Goal: Transaction & Acquisition: Obtain resource

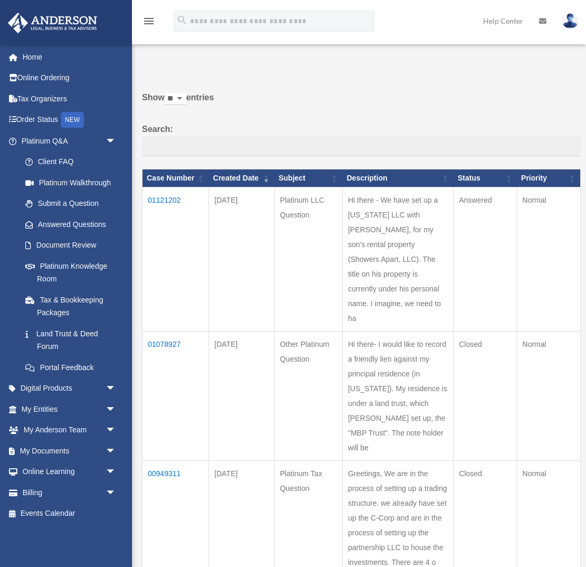
scroll to position [1, 0]
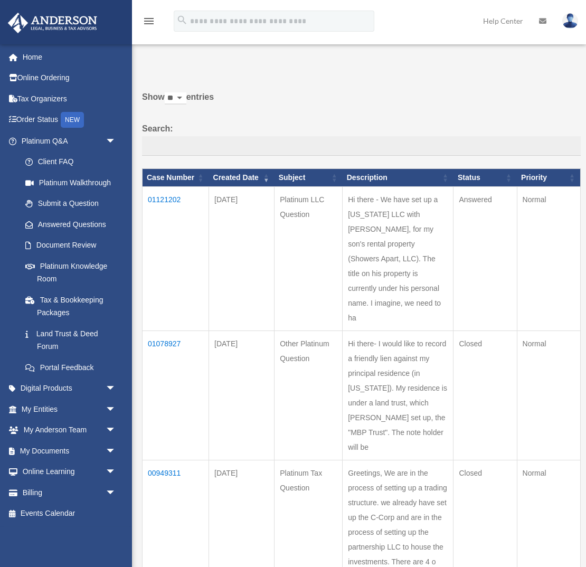
click at [167, 199] on td "01121202" at bounding box center [175, 259] width 66 height 144
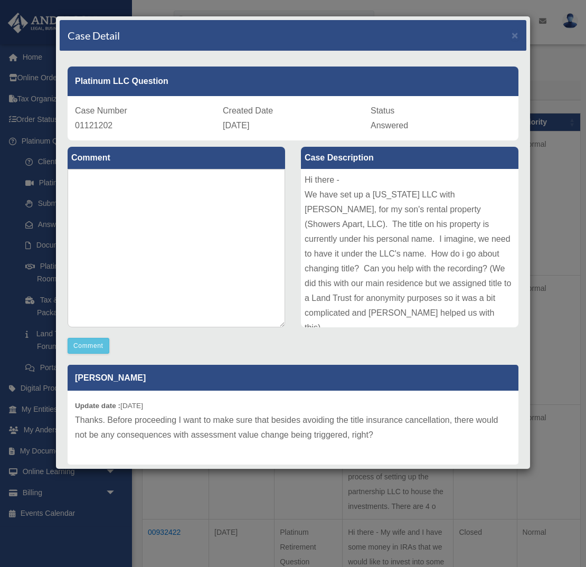
scroll to position [0, 0]
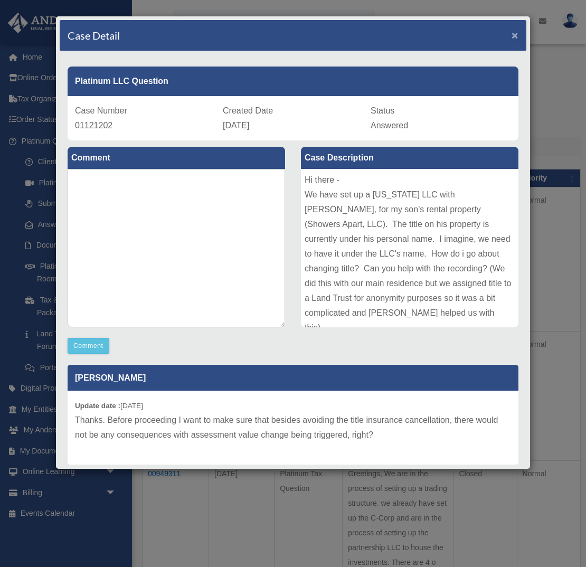
click at [516, 37] on span "×" at bounding box center [514, 35] width 7 height 12
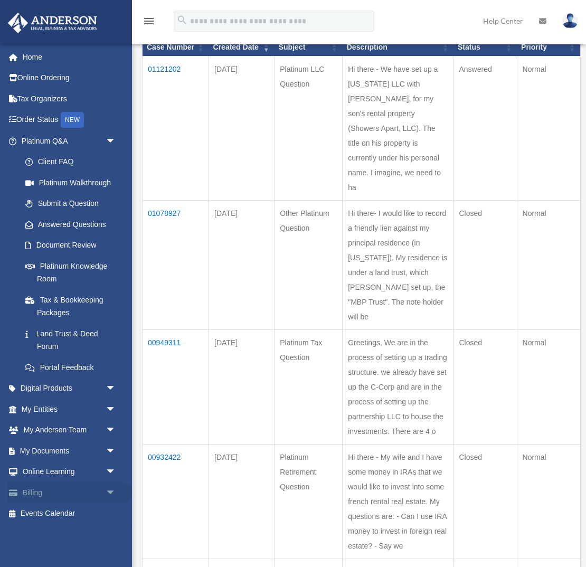
scroll to position [136, 0]
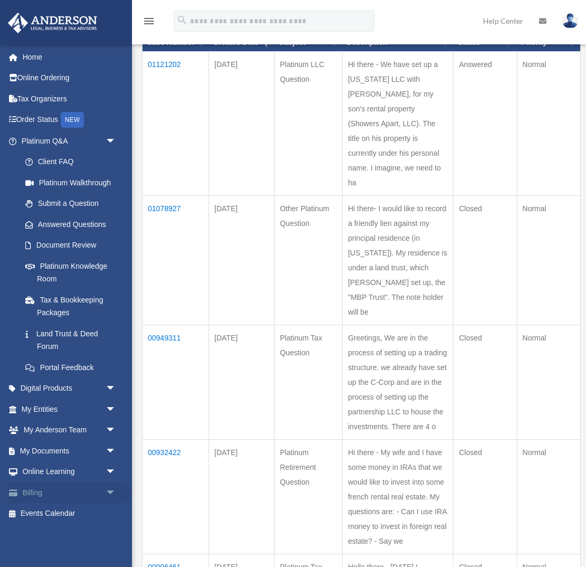
click at [108, 492] on span "arrow_drop_down" at bounding box center [116, 493] width 21 height 22
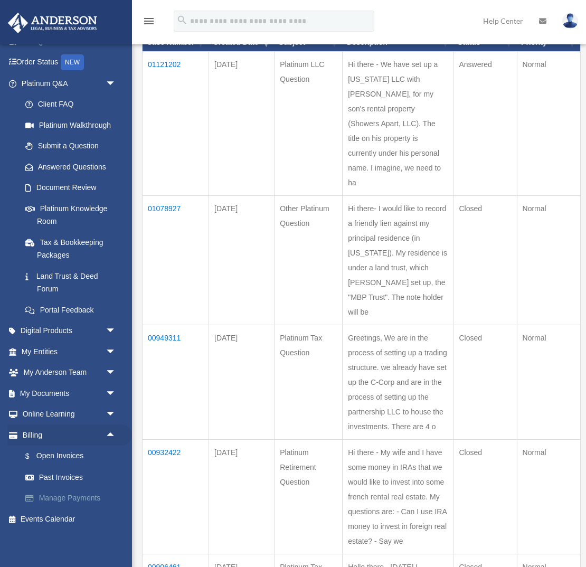
scroll to position [140, 0]
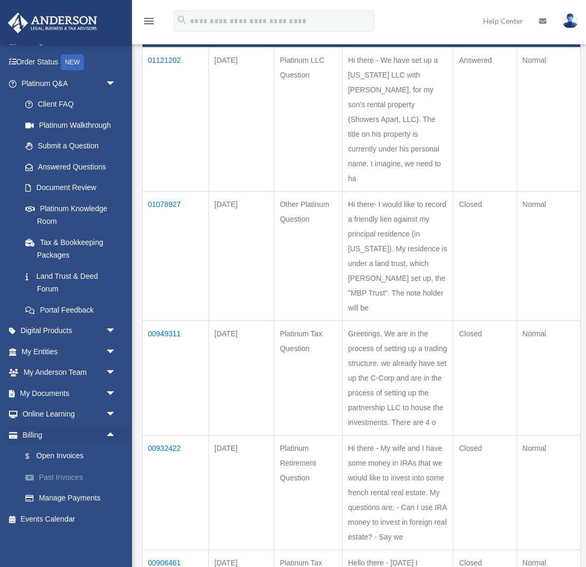
click at [62, 475] on link "Past Invoices" at bounding box center [73, 476] width 117 height 21
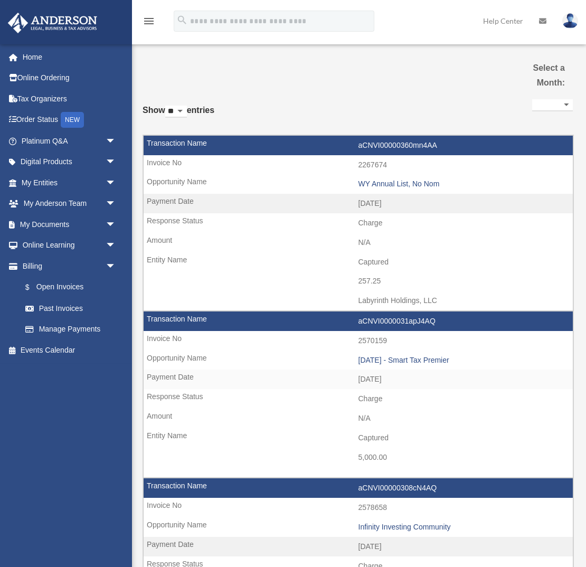
select select
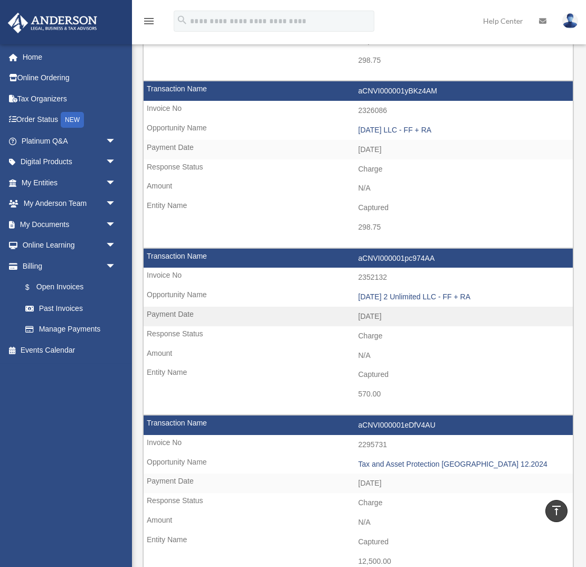
scroll to position [1231, 0]
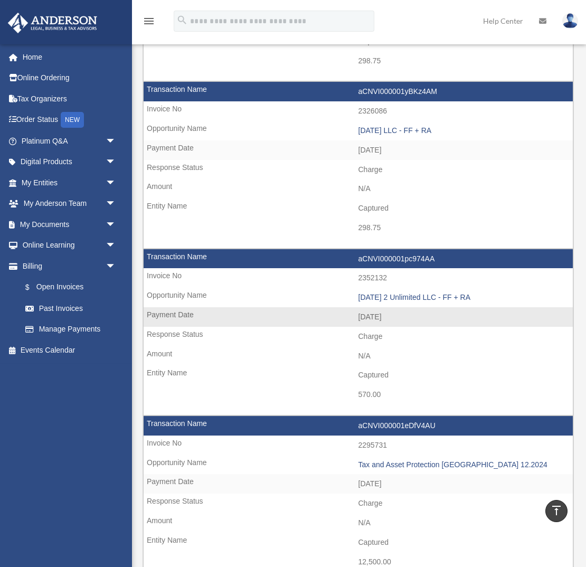
click at [356, 283] on td "2352132" at bounding box center [358, 278] width 429 height 20
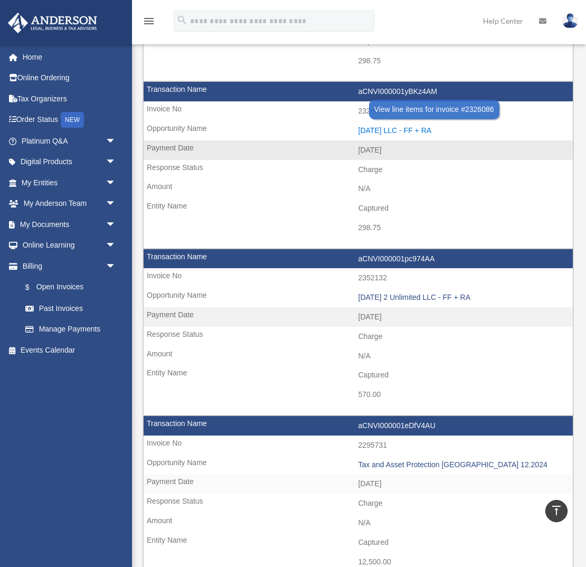
click at [376, 128] on div "2024.12.27 LLC - FF + RA" at bounding box center [462, 130] width 209 height 9
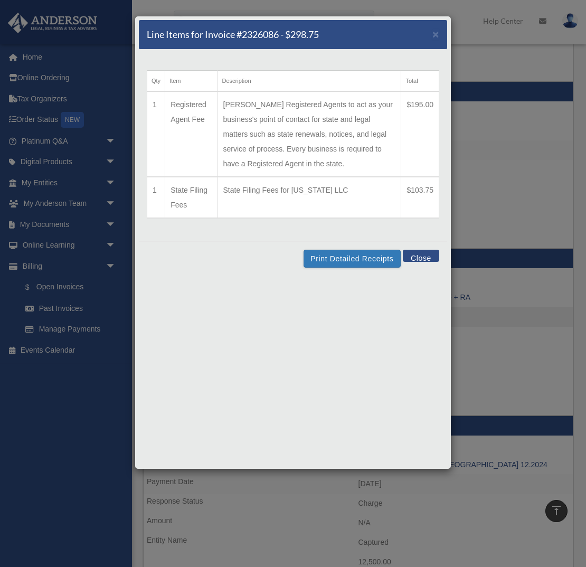
click at [426, 258] on button "Close" at bounding box center [421, 256] width 36 height 12
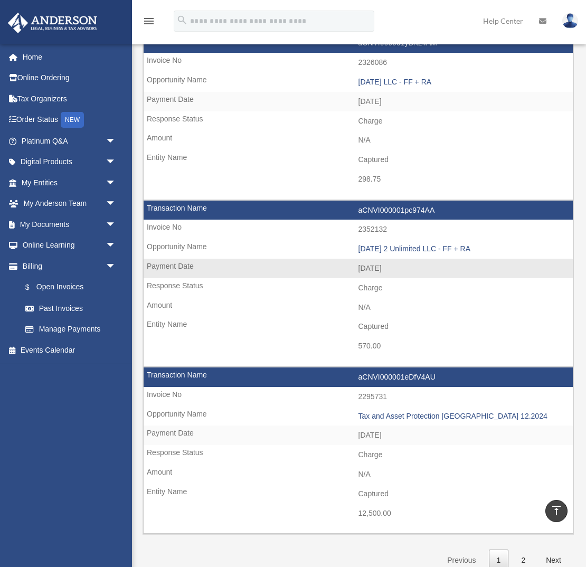
scroll to position [1282, 0]
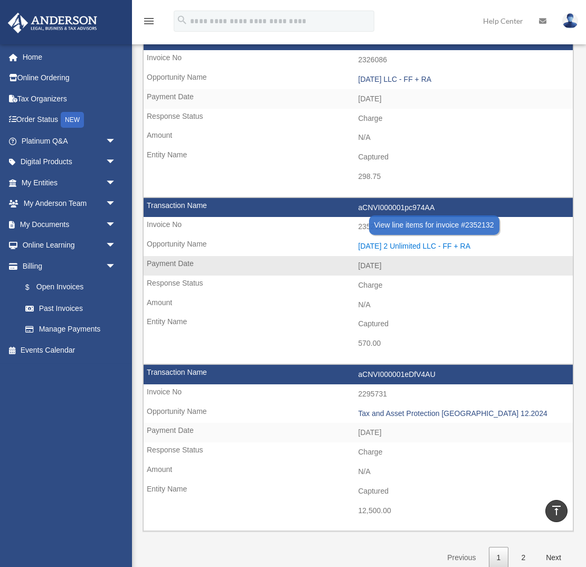
click at [410, 245] on div "2025.01.15 2 Unlimited LLC - FF + RA" at bounding box center [462, 246] width 209 height 9
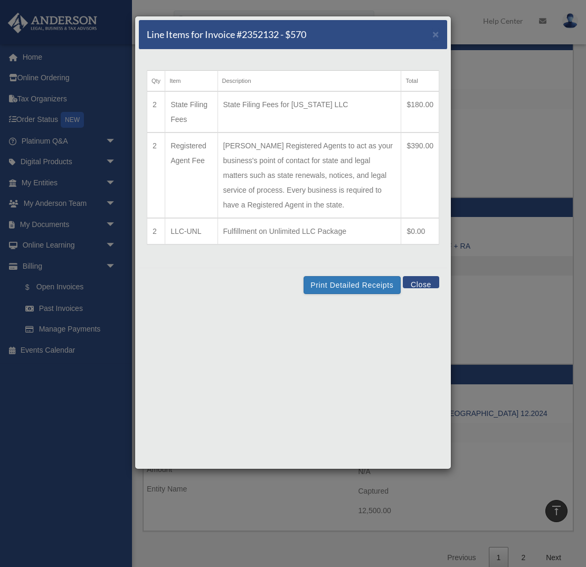
click at [415, 283] on button "Close" at bounding box center [421, 282] width 36 height 12
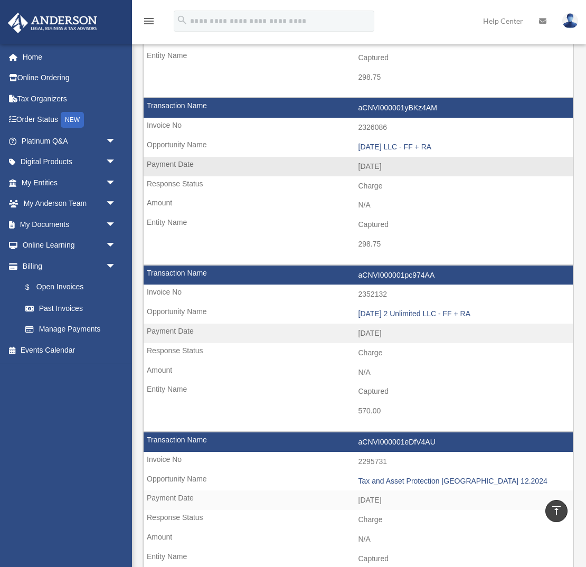
scroll to position [1218, 0]
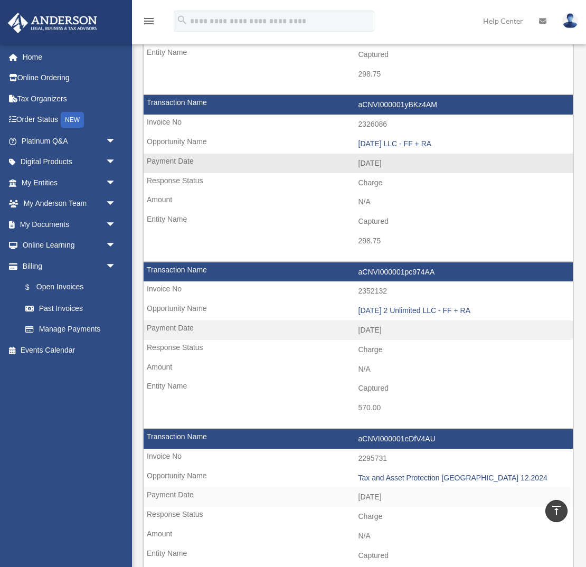
click at [167, 122] on td "2326086" at bounding box center [358, 125] width 429 height 20
click at [372, 124] on td "2326086" at bounding box center [358, 125] width 429 height 20
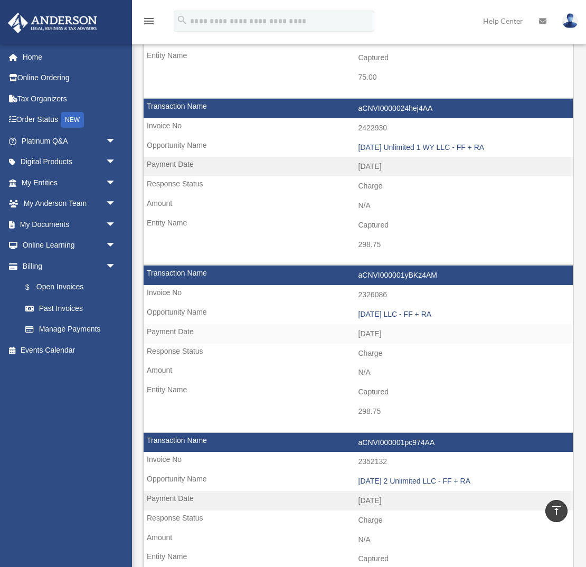
scroll to position [1049, 0]
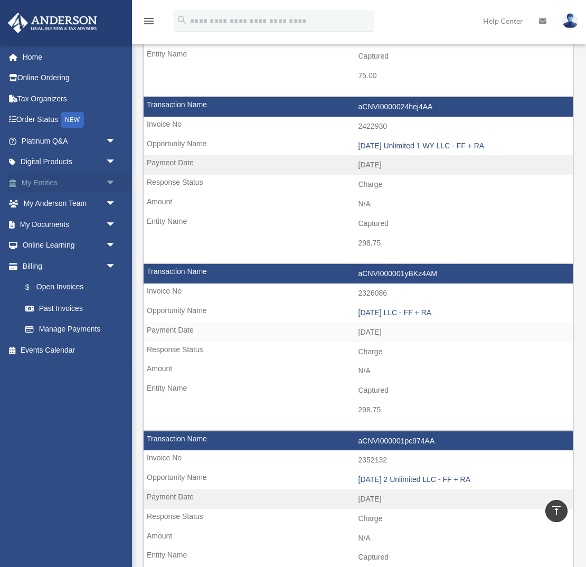
click at [110, 183] on span "arrow_drop_down" at bounding box center [116, 183] width 21 height 22
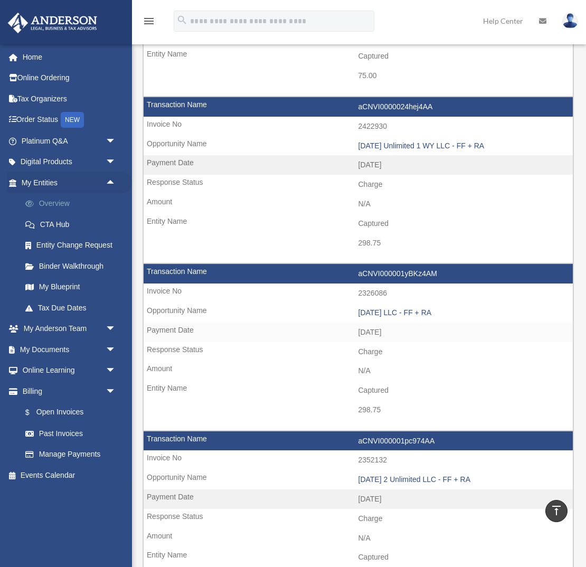
click at [59, 202] on link "Overview" at bounding box center [73, 203] width 117 height 21
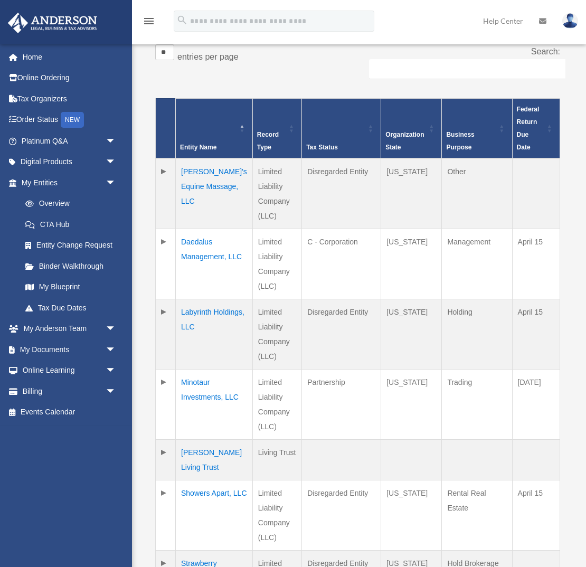
scroll to position [216, 0]
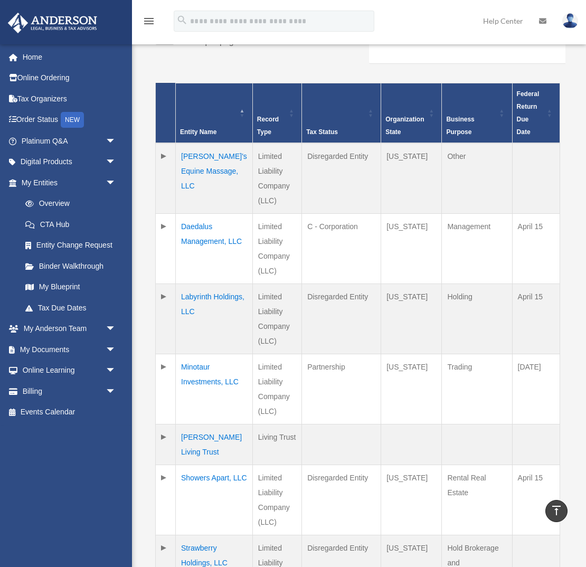
click at [185, 292] on td "Labyrinth Holdings, LLC" at bounding box center [214, 318] width 77 height 70
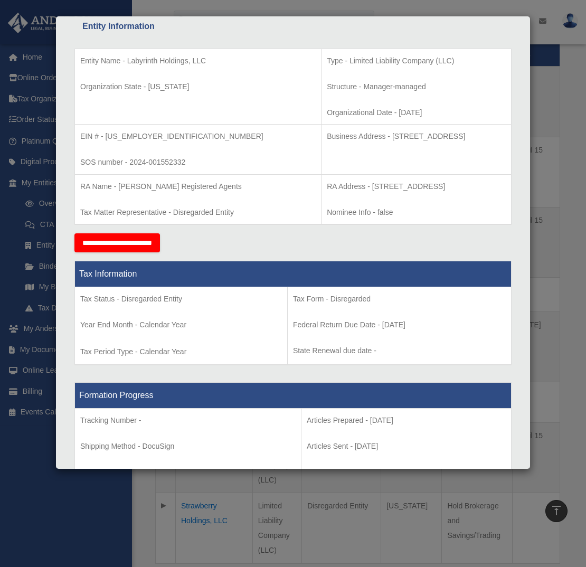
scroll to position [0, 0]
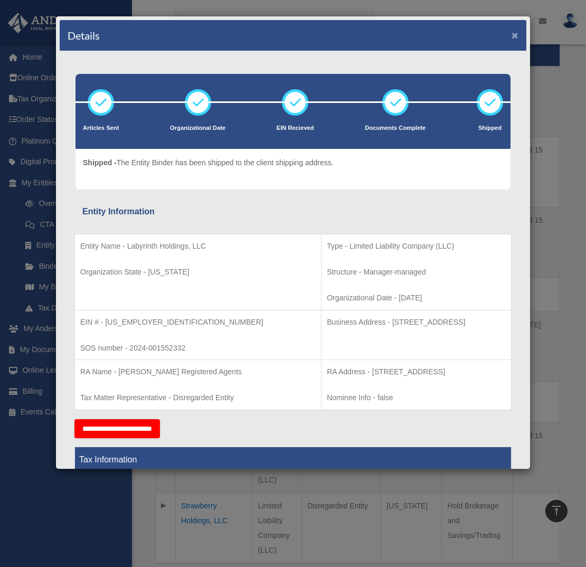
click at [516, 36] on button "×" at bounding box center [514, 35] width 7 height 11
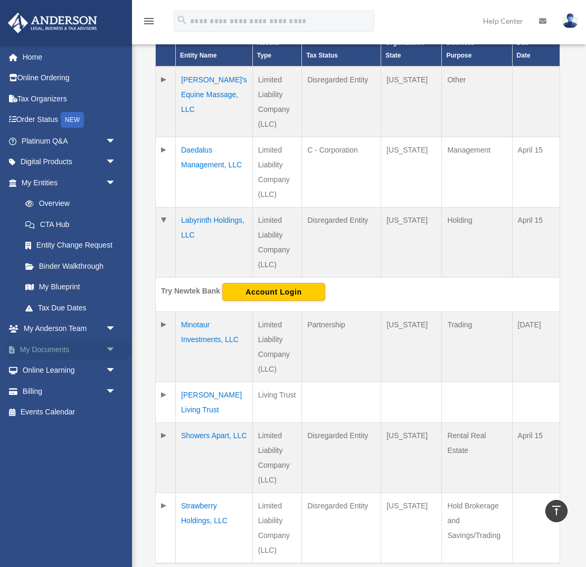
click at [110, 349] on span "arrow_drop_down" at bounding box center [116, 350] width 21 height 22
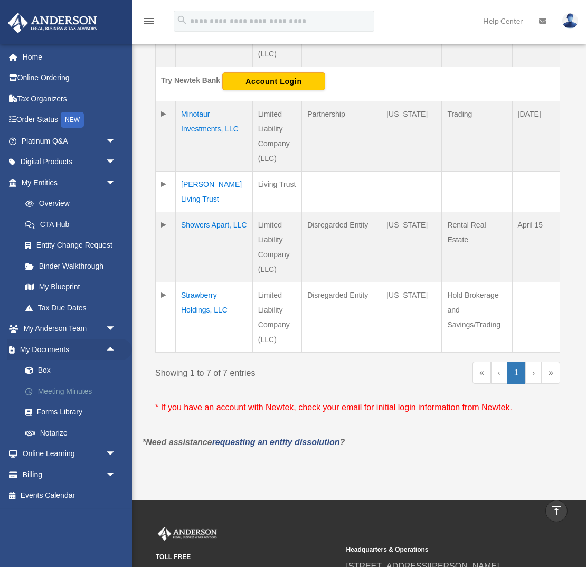
scroll to position [505, 0]
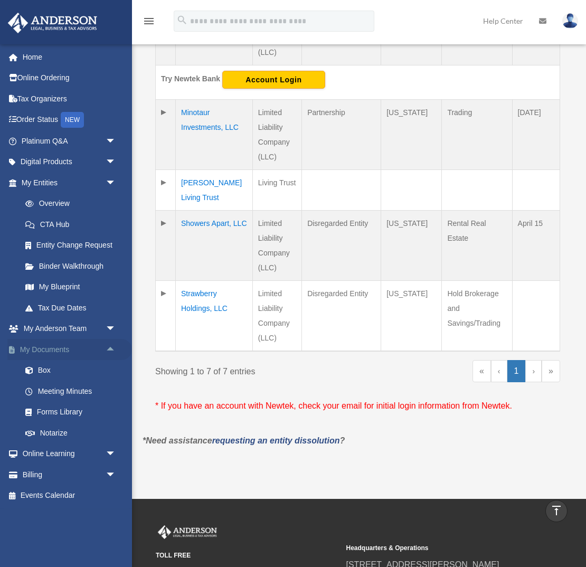
click at [110, 350] on span "arrow_drop_up" at bounding box center [116, 350] width 21 height 22
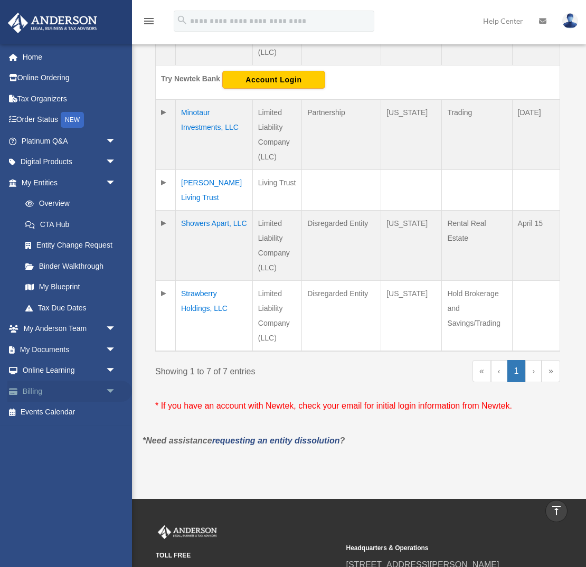
click at [108, 389] on span "arrow_drop_down" at bounding box center [116, 391] width 21 height 22
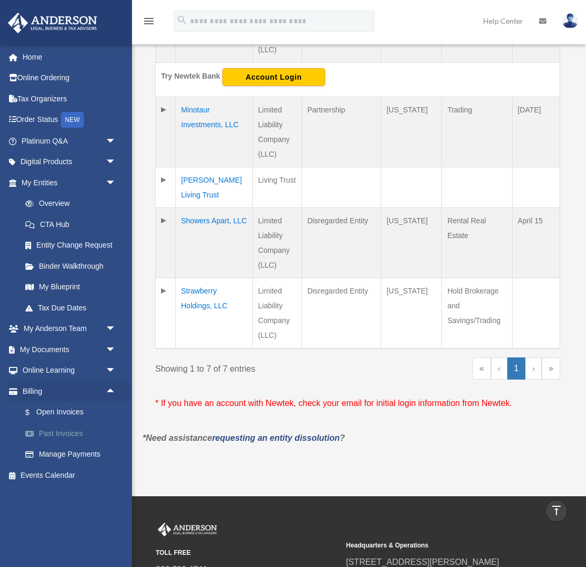
scroll to position [512, 0]
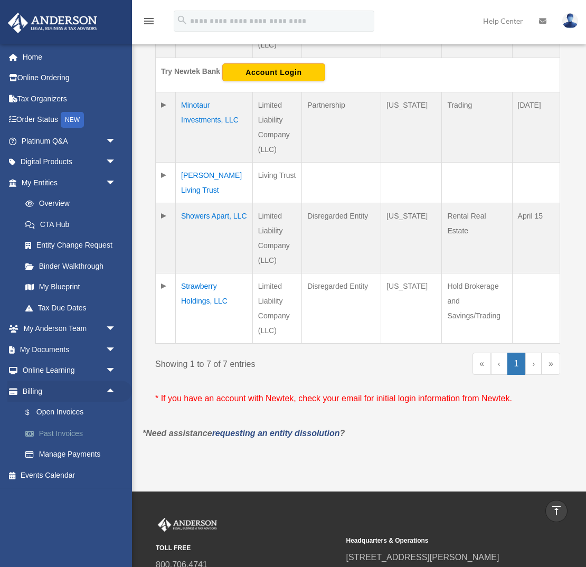
click at [66, 431] on link "Past Invoices" at bounding box center [73, 433] width 117 height 21
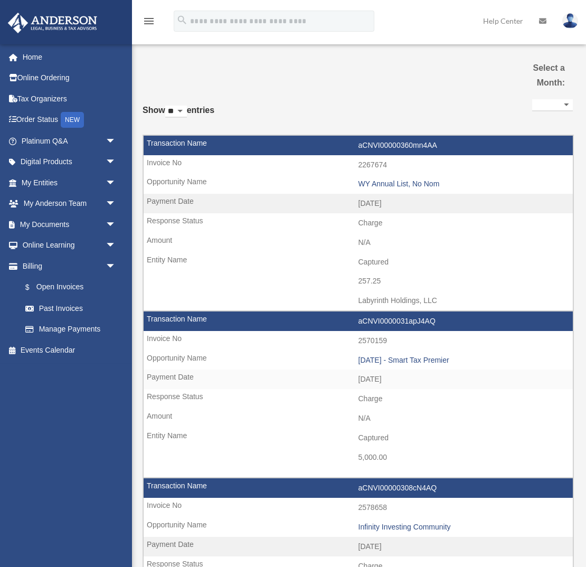
select select
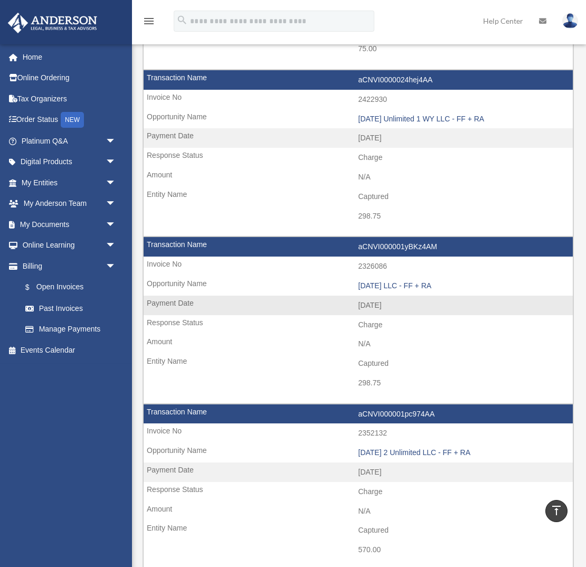
scroll to position [1062, 0]
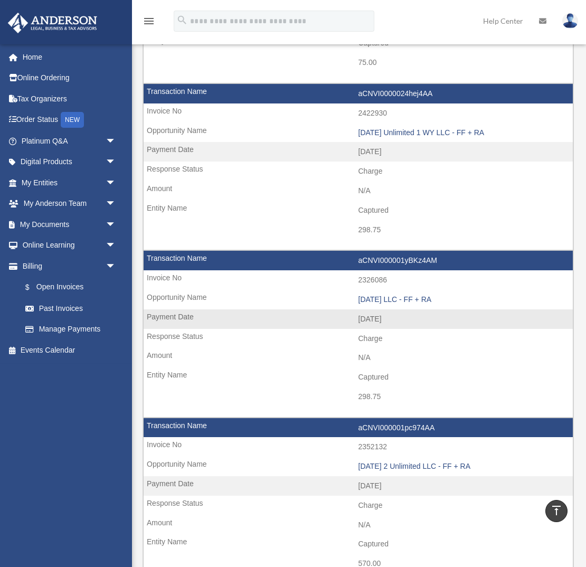
click at [170, 260] on td "aCNVI000001yBKz4AM" at bounding box center [358, 261] width 429 height 20
click at [383, 260] on td "aCNVI000001yBKz4AM" at bounding box center [358, 261] width 429 height 20
click at [369, 283] on td "2326086" at bounding box center [358, 280] width 429 height 20
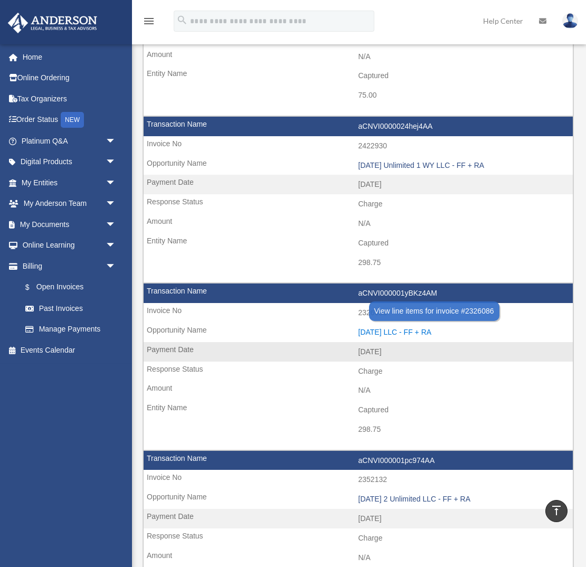
scroll to position [1046, 0]
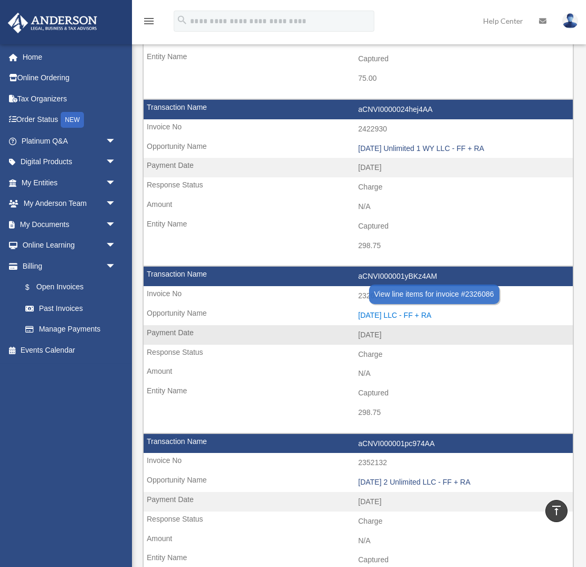
click at [387, 313] on div "2024.12.27 LLC - FF + RA" at bounding box center [462, 315] width 209 height 9
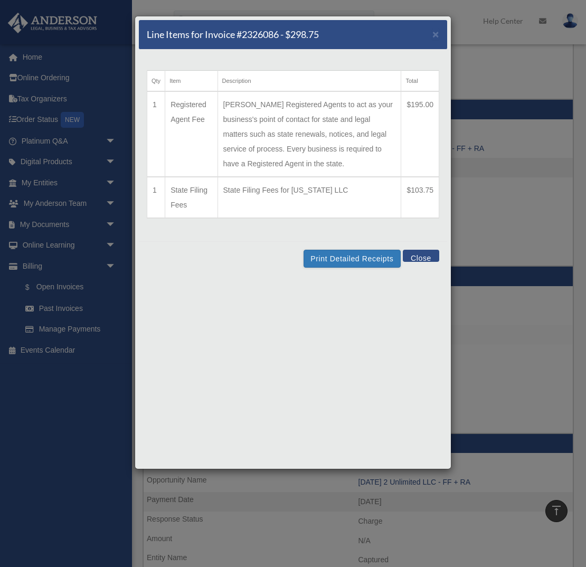
click at [293, 148] on td "Allows Anderson Registered Agents to act as your business's point of contact fo…" at bounding box center [309, 133] width 184 height 85
click at [351, 257] on button "Print Detailed Receipts" at bounding box center [351, 259] width 97 height 18
click at [359, 113] on td "Allows Anderson Registered Agents to act as your business's point of contact fo…" at bounding box center [309, 133] width 184 height 85
click at [435, 33] on span "×" at bounding box center [435, 34] width 7 height 12
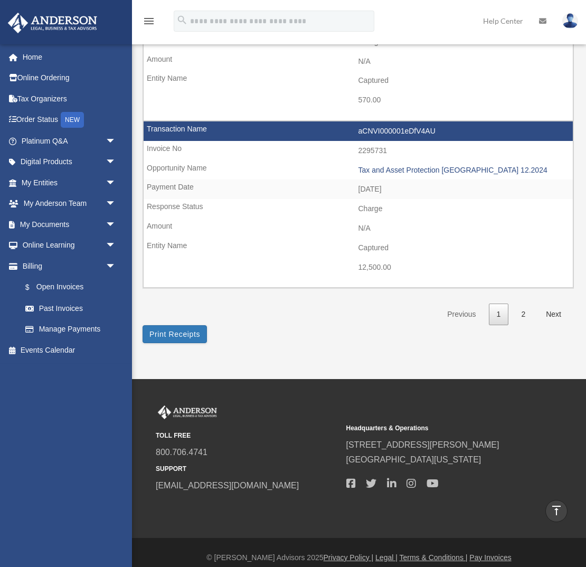
scroll to position [1528, 0]
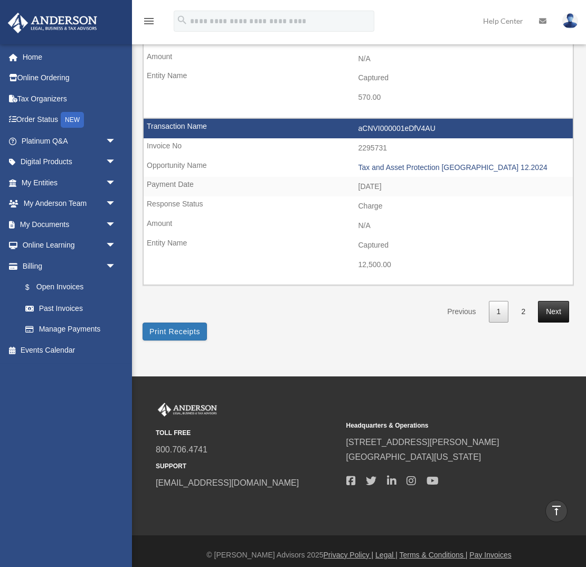
click at [560, 312] on link "Next" at bounding box center [553, 312] width 31 height 22
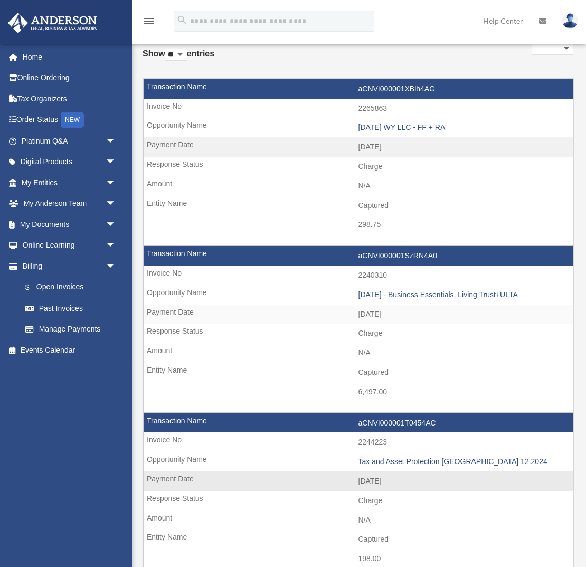
scroll to position [35, 0]
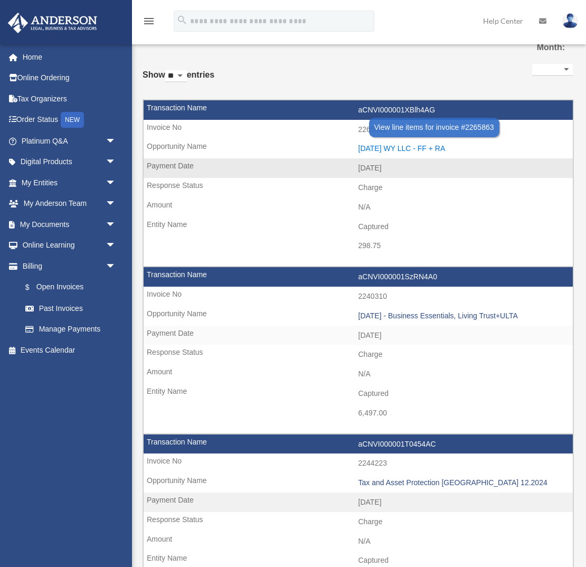
click at [409, 146] on div "2024.11.11 WY LLC - FF + RA" at bounding box center [462, 148] width 209 height 9
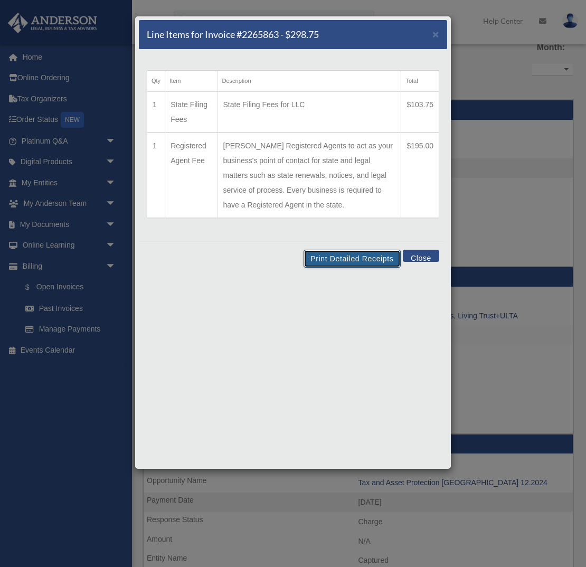
click at [339, 257] on button "Print Detailed Receipts" at bounding box center [351, 259] width 97 height 18
